Goal: Information Seeking & Learning: Learn about a topic

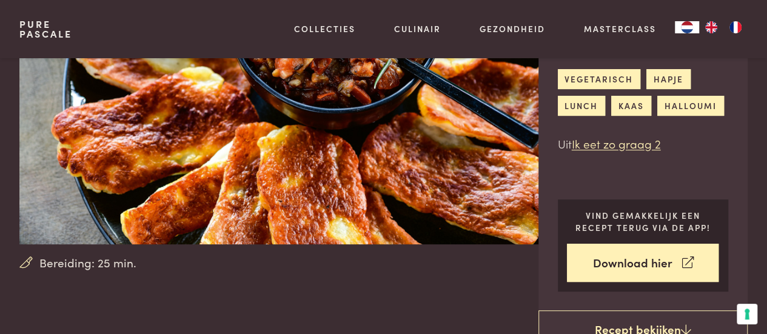
scroll to position [138, 0]
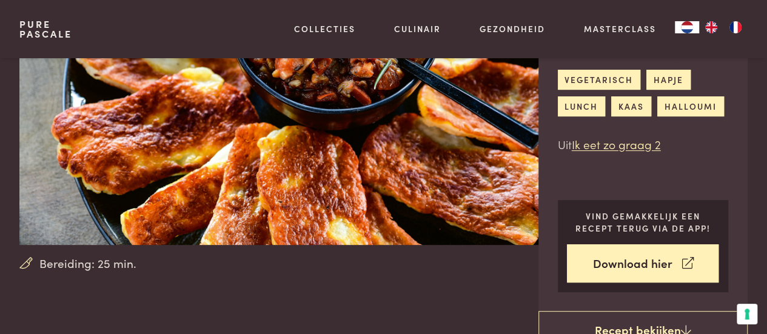
click at [307, 138] on link "Recepten" at bounding box center [388, 131] width 206 height 13
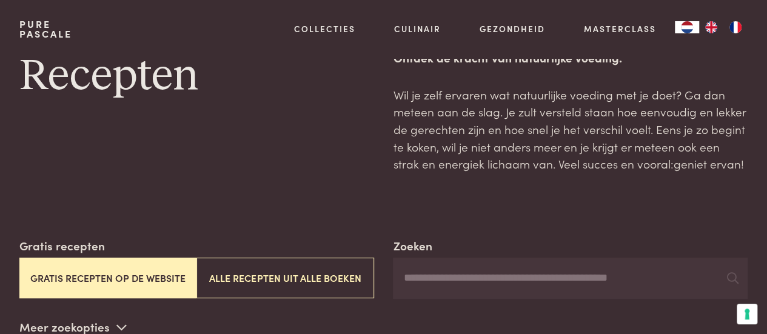
scroll to position [75, 0]
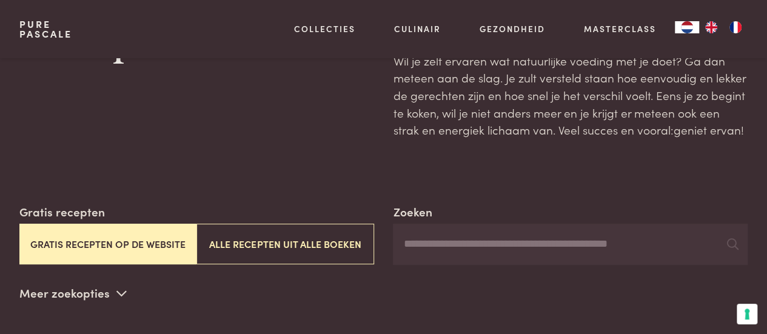
click at [424, 243] on input "Zoeken" at bounding box center [570, 244] width 355 height 41
type input "*********"
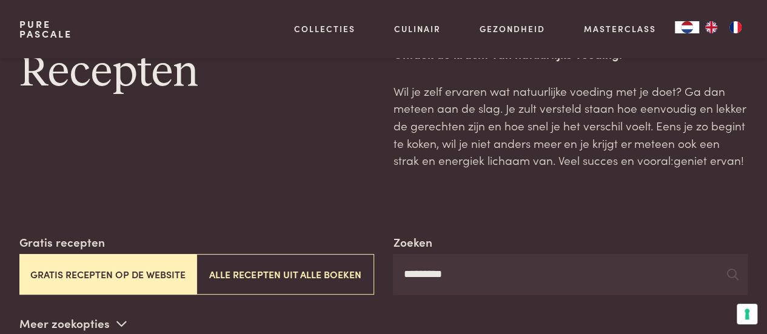
scroll to position [60, 0]
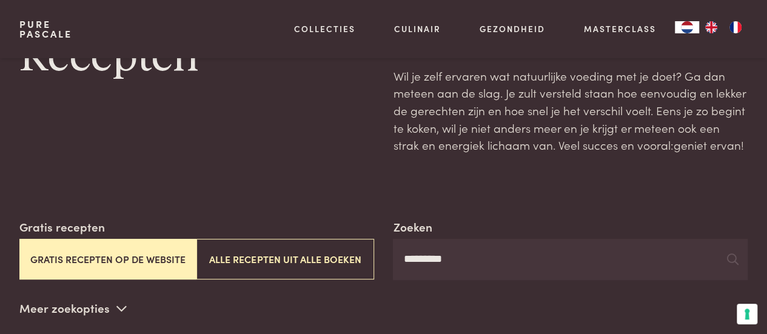
click at [300, 253] on button "Alle recepten uit alle boeken" at bounding box center [284, 259] width 177 height 41
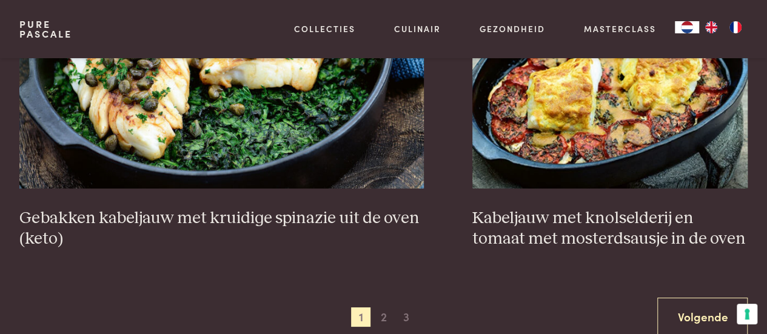
scroll to position [2298, 0]
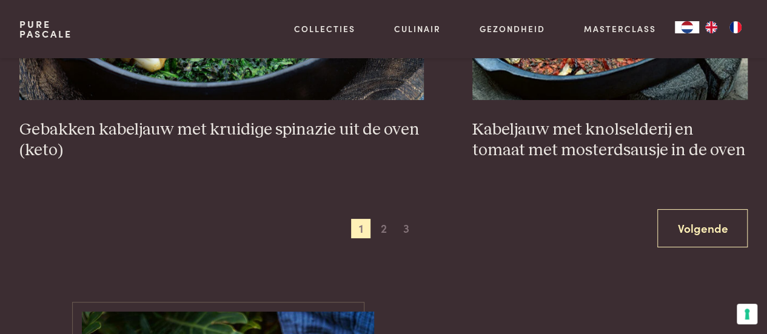
click at [384, 227] on span "2" at bounding box center [383, 228] width 19 height 19
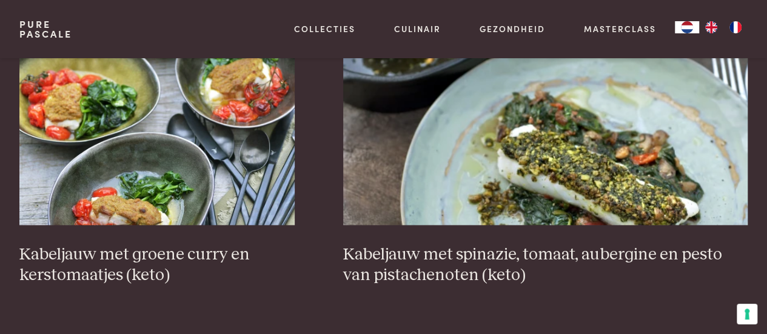
scroll to position [787, 0]
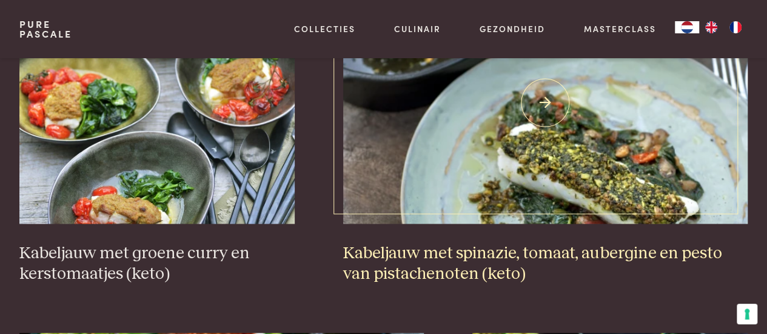
click at [434, 243] on h3 "Kabeljauw met spinazie, tomaat, aubergine en pesto van pistachenoten (keto)" at bounding box center [545, 264] width 405 height 42
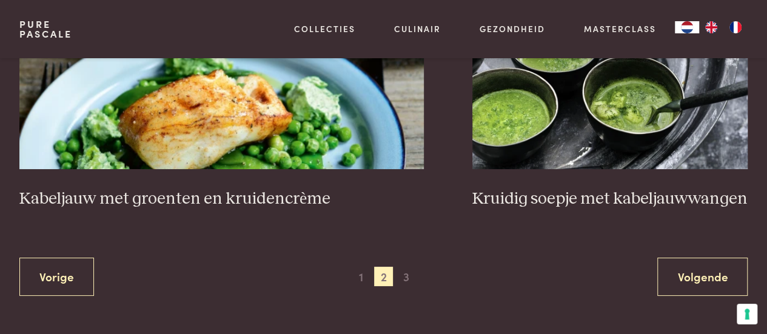
scroll to position [2272, 0]
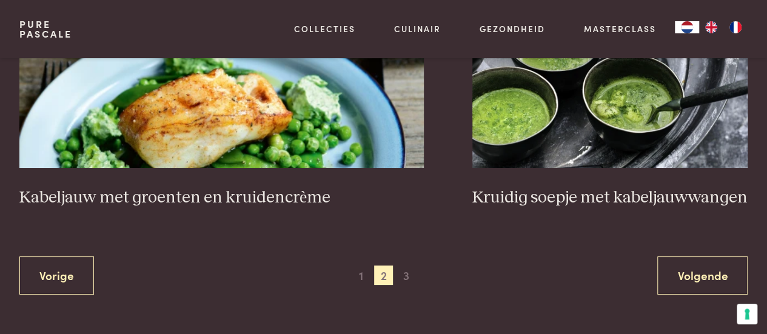
click at [407, 266] on span "3" at bounding box center [406, 275] width 19 height 19
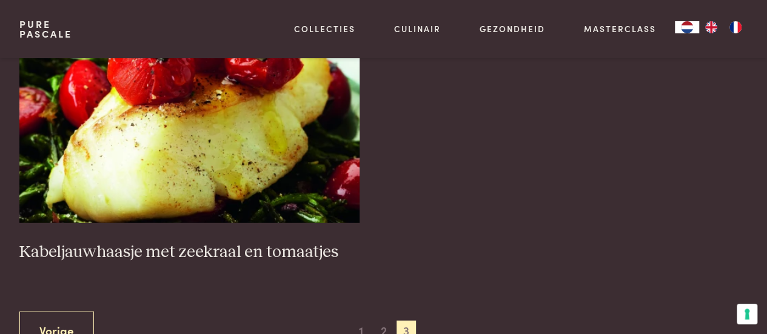
scroll to position [1580, 0]
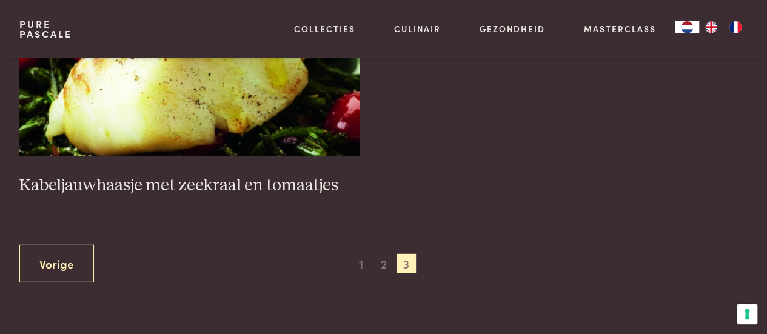
click at [363, 254] on span "1" at bounding box center [360, 263] width 19 height 19
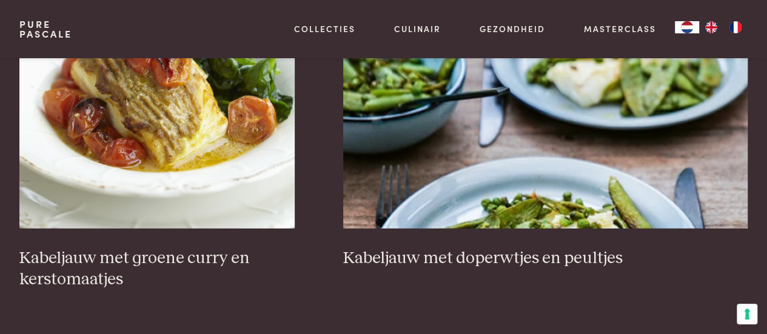
scroll to position [1818, 0]
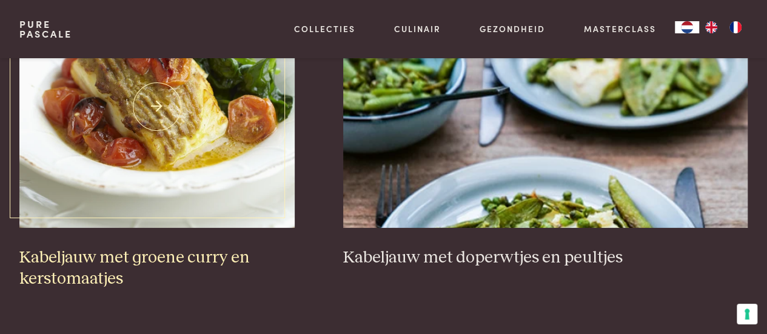
click at [137, 253] on h3 "Kabeljauw met groene curry en kerstomaatjes" at bounding box center [156, 268] width 275 height 42
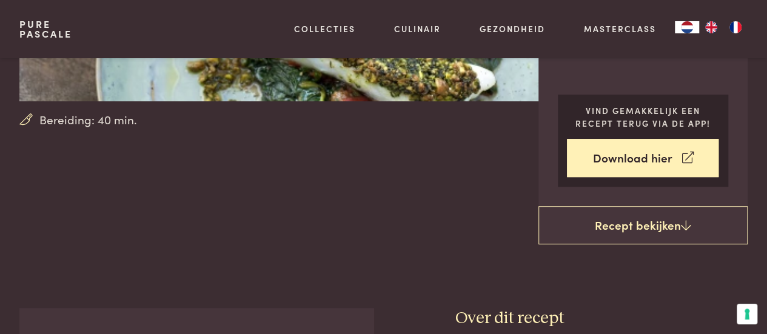
scroll to position [278, 0]
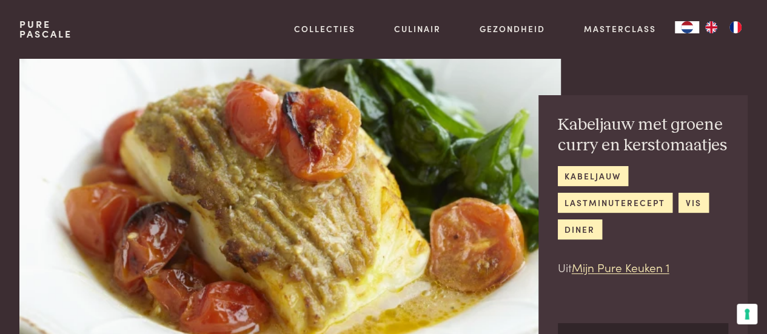
click at [307, 138] on link "Recepten" at bounding box center [388, 131] width 206 height 13
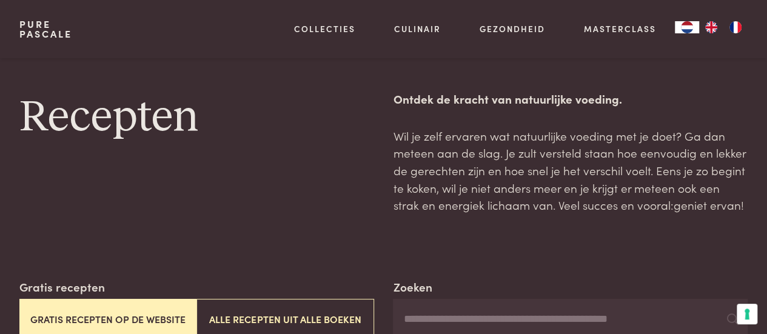
scroll to position [144, 0]
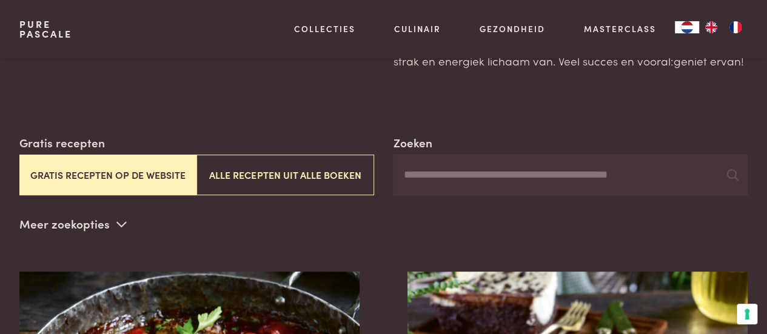
click at [423, 176] on input "Zoeken" at bounding box center [570, 175] width 355 height 41
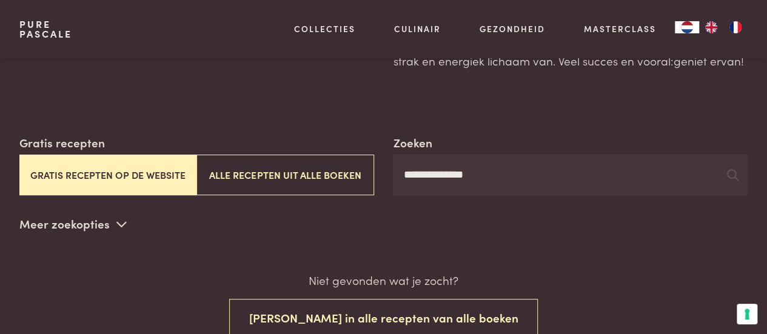
click at [299, 171] on button "Alle recepten uit alle boeken" at bounding box center [284, 175] width 177 height 41
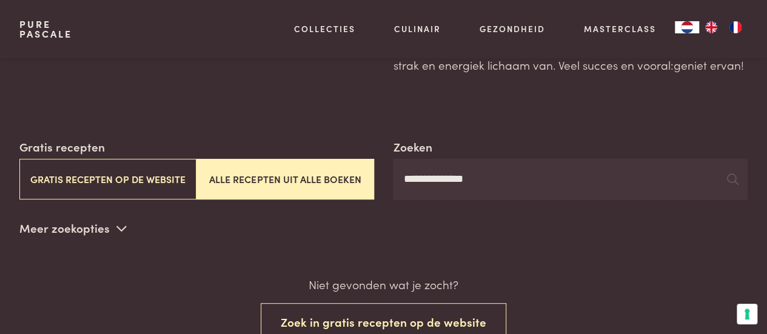
scroll to position [138, 0]
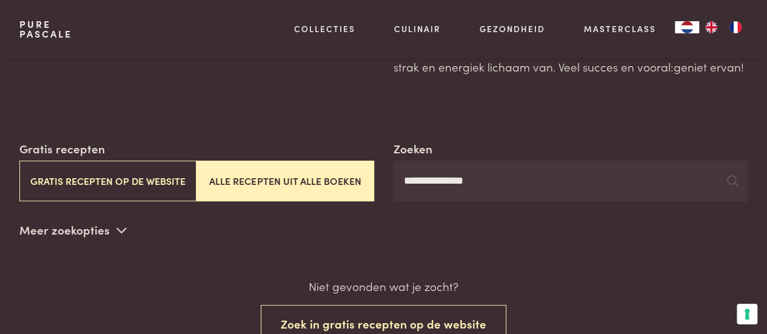
click at [286, 181] on button "Alle recepten uit alle boeken" at bounding box center [284, 181] width 177 height 41
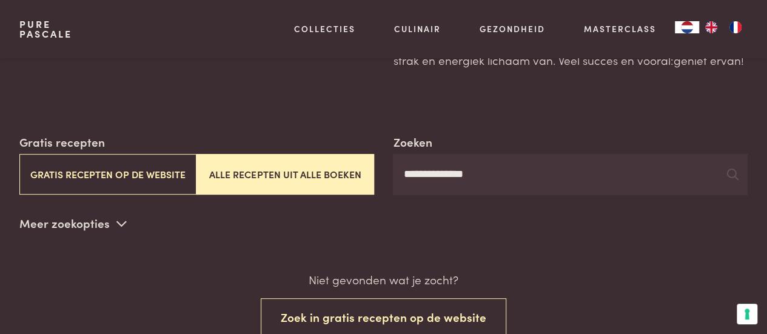
scroll to position [143, 0]
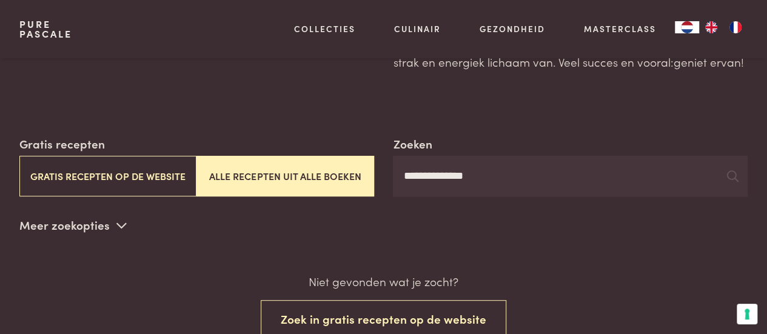
click at [506, 176] on input "**********" at bounding box center [570, 176] width 355 height 41
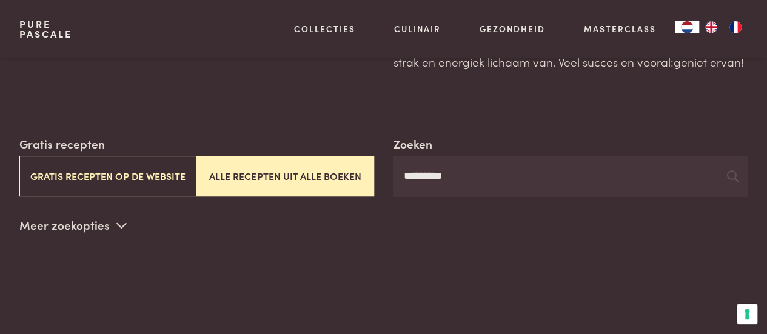
type input "*********"
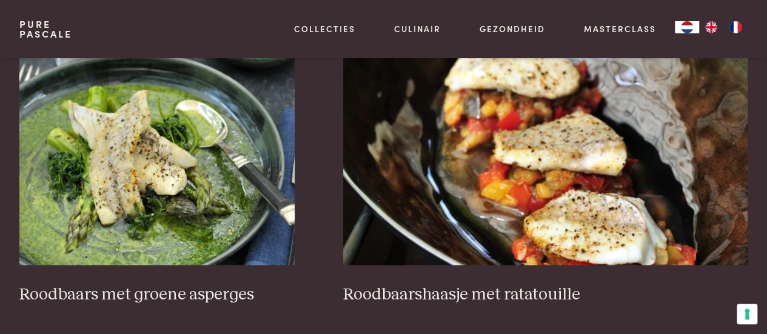
scroll to position [765, 0]
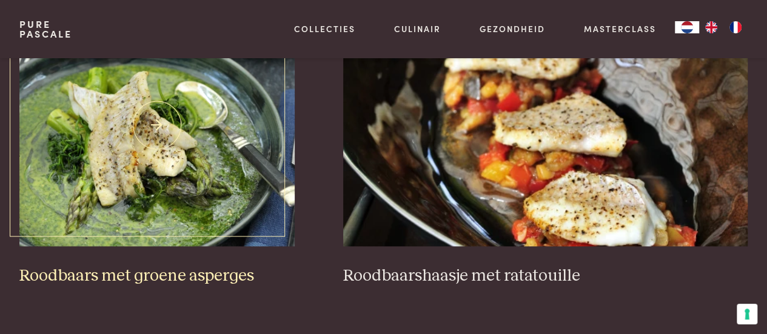
click at [151, 273] on h3 "Roodbaars met groene asperges" at bounding box center [156, 276] width 275 height 21
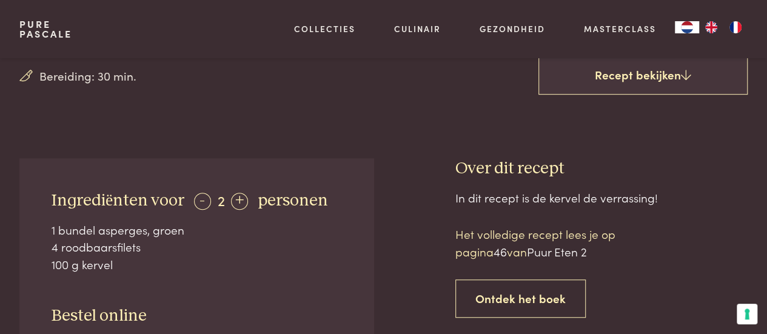
scroll to position [321, 0]
